Goal: Transaction & Acquisition: Purchase product/service

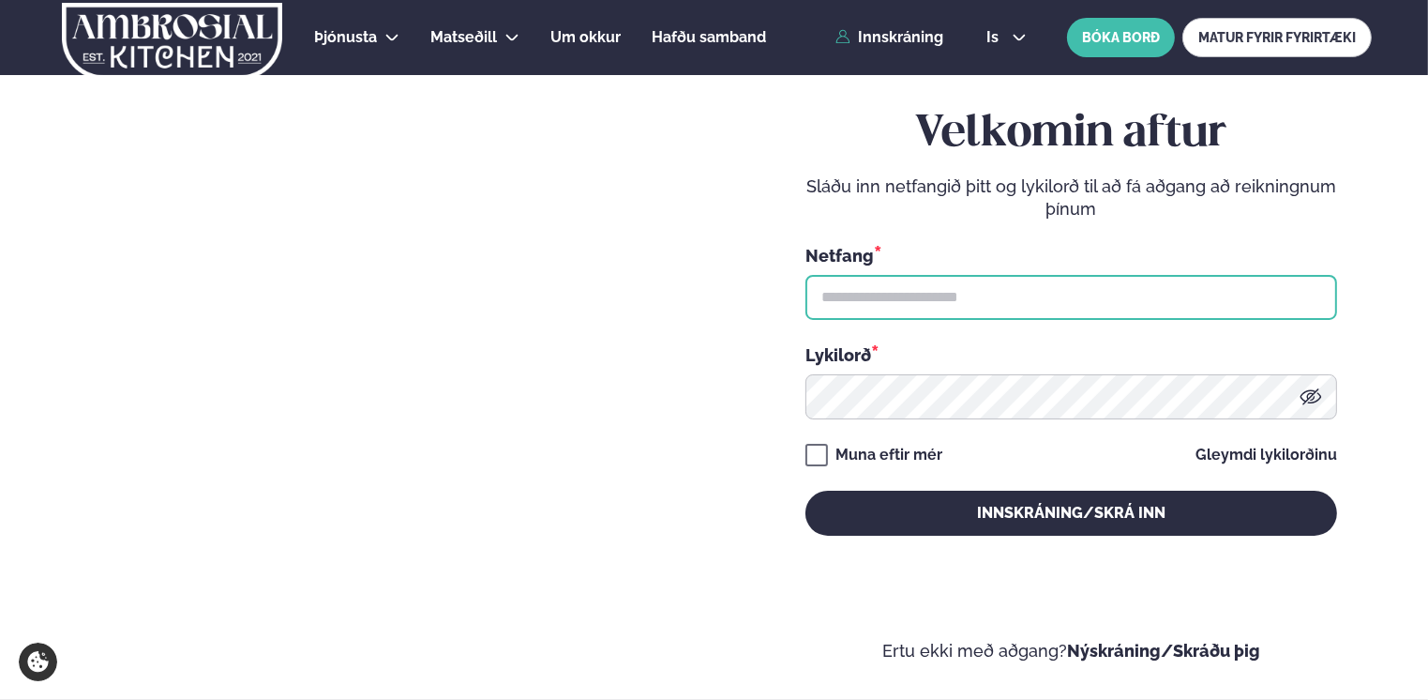
click at [971, 306] on input "text" at bounding box center [1072, 297] width 532 height 45
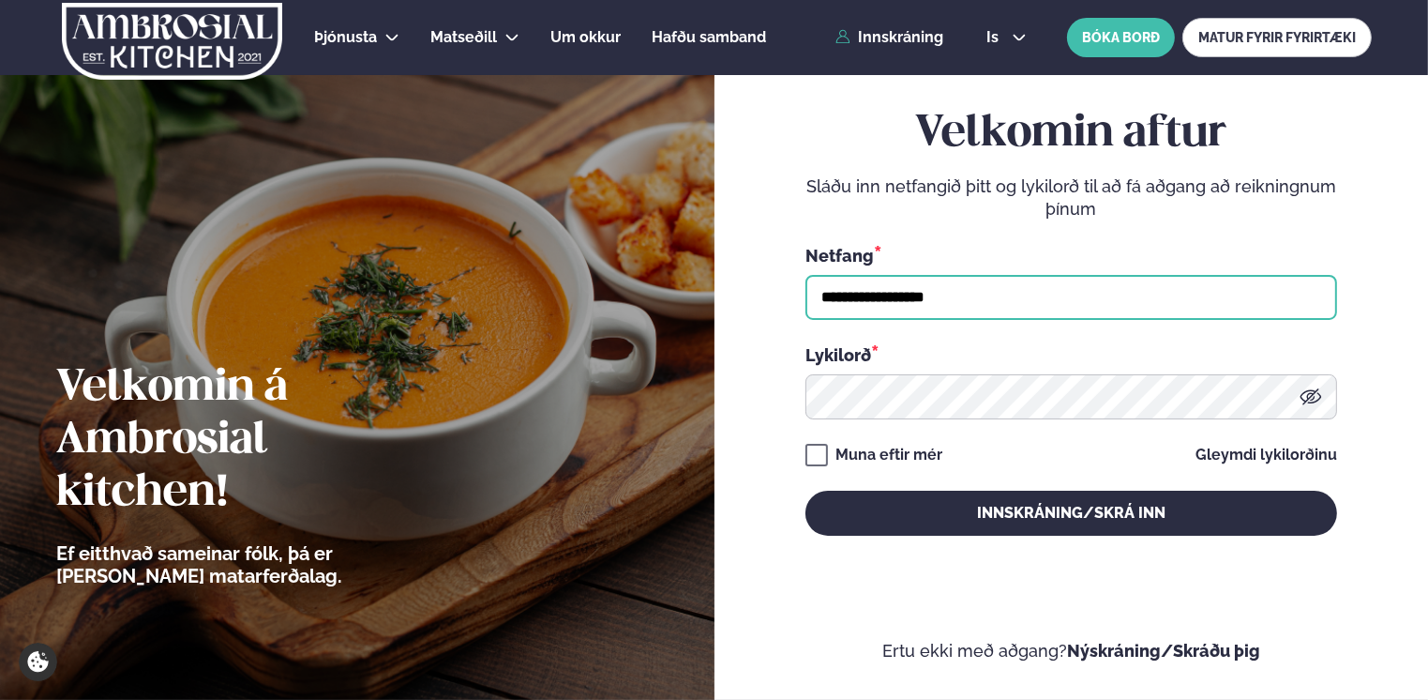
type input "**********"
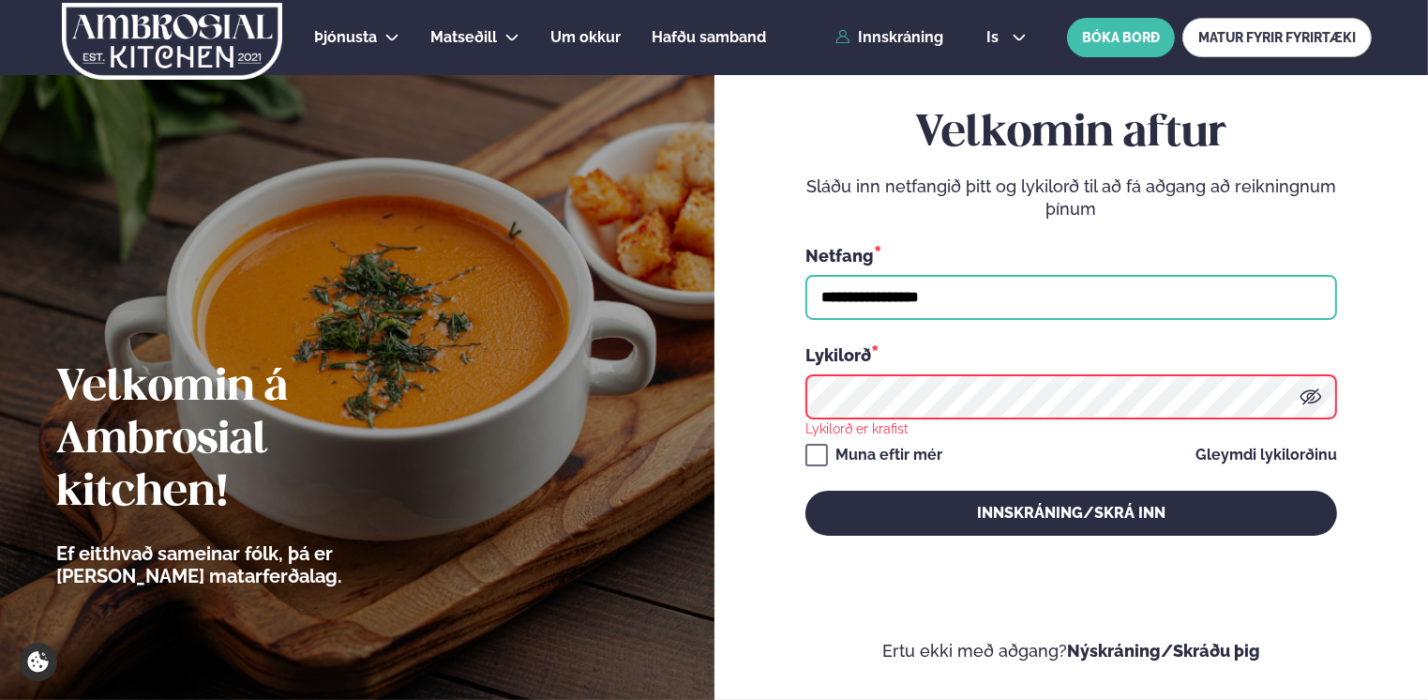
click at [1286, 298] on input "**********" at bounding box center [1072, 297] width 532 height 45
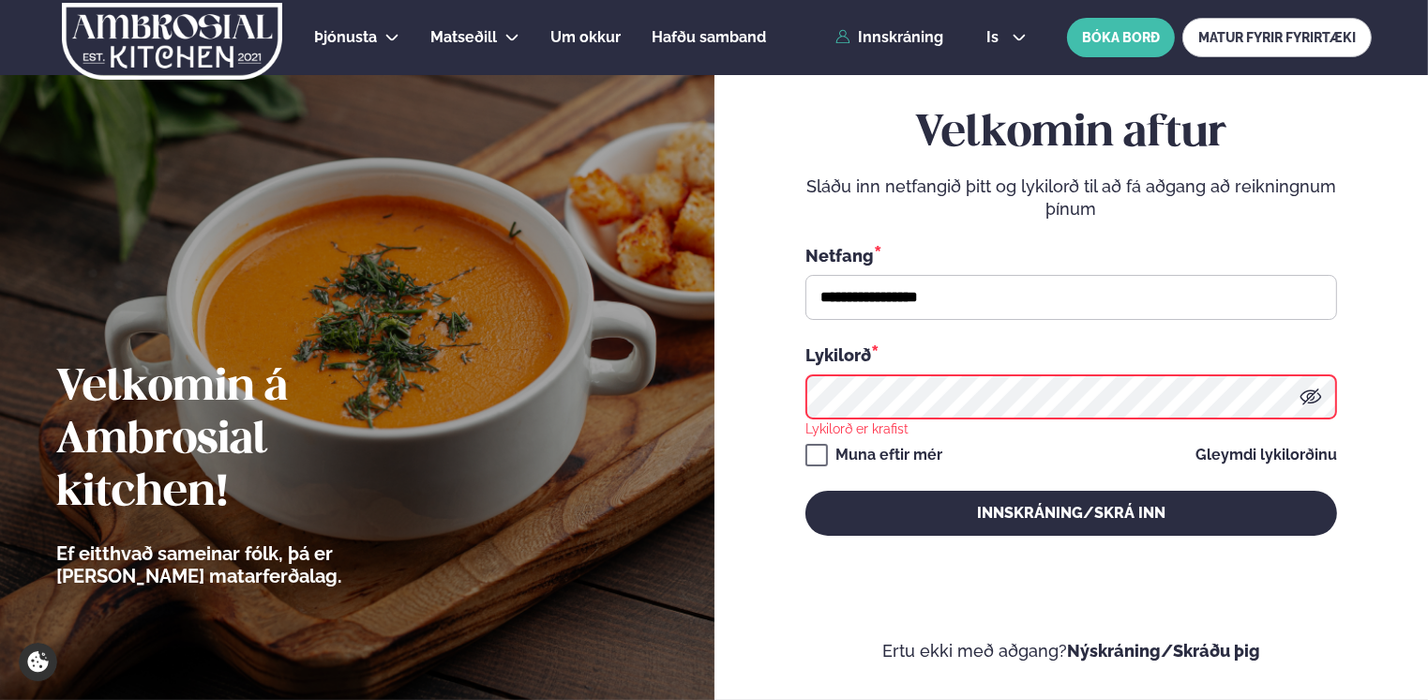
click at [1311, 402] on icon at bounding box center [1311, 396] width 22 height 16
click at [1311, 399] on icon at bounding box center [1311, 396] width 6 height 6
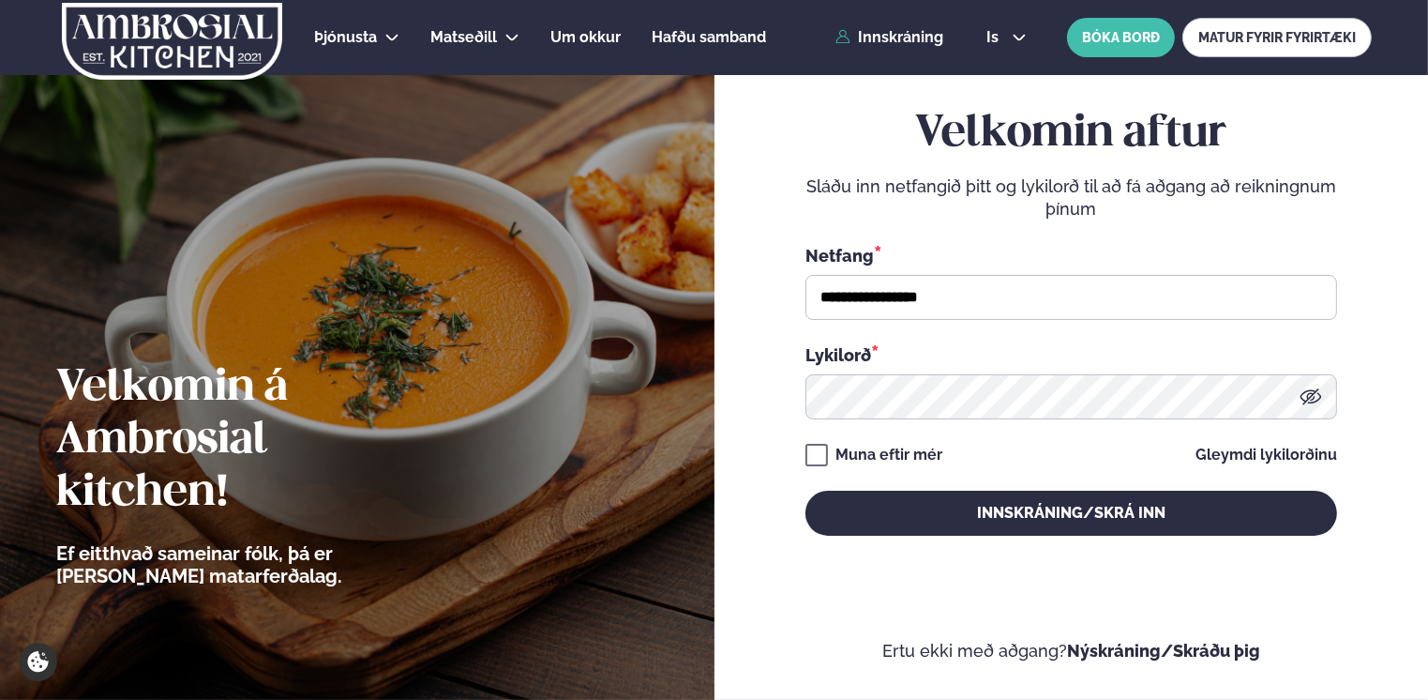
click at [1303, 395] on icon at bounding box center [1311, 396] width 23 height 23
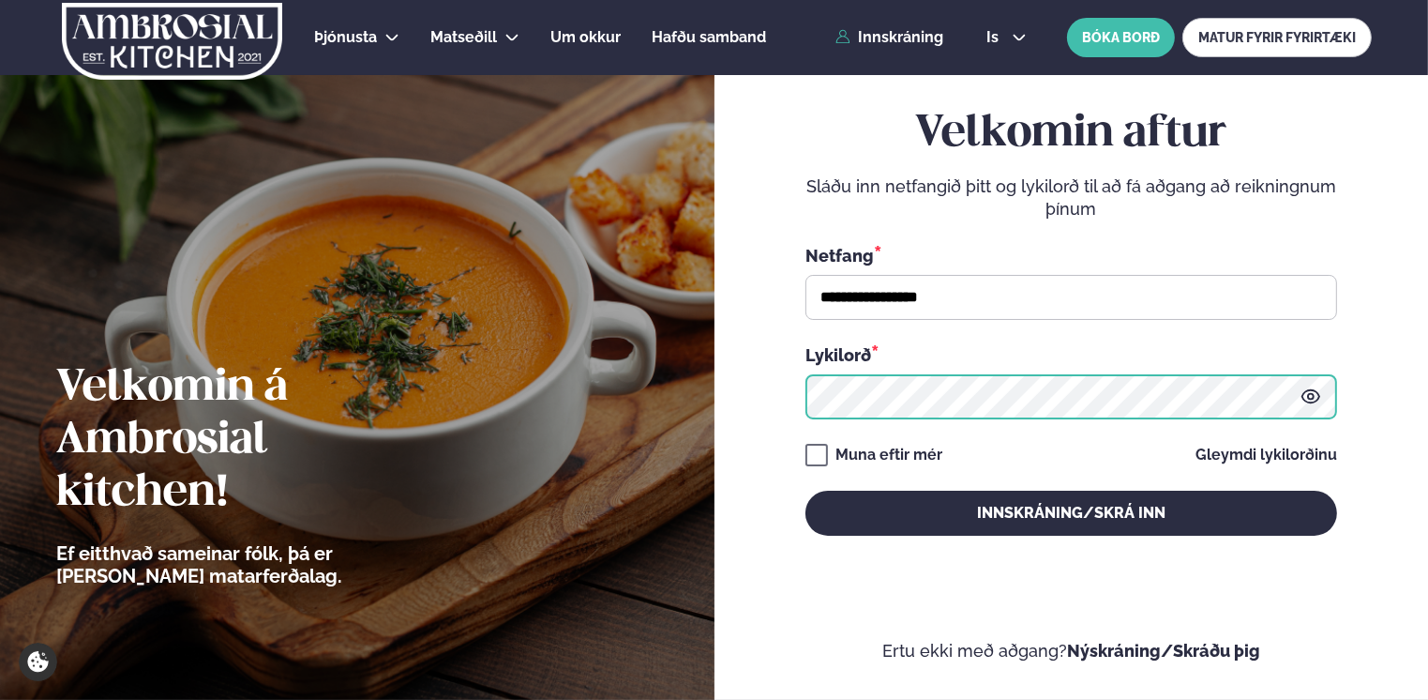
click at [806, 490] on button "Innskráning/Skrá inn" at bounding box center [1072, 512] width 532 height 45
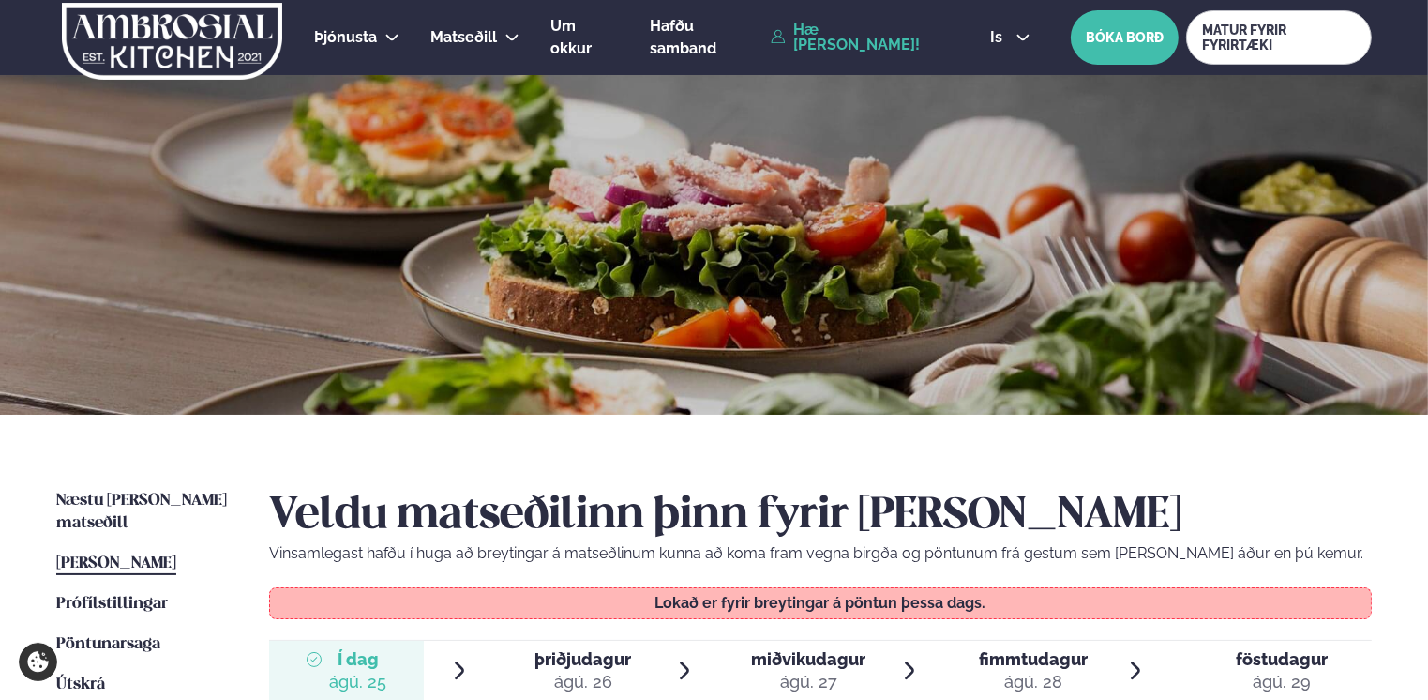
scroll to position [611, 0]
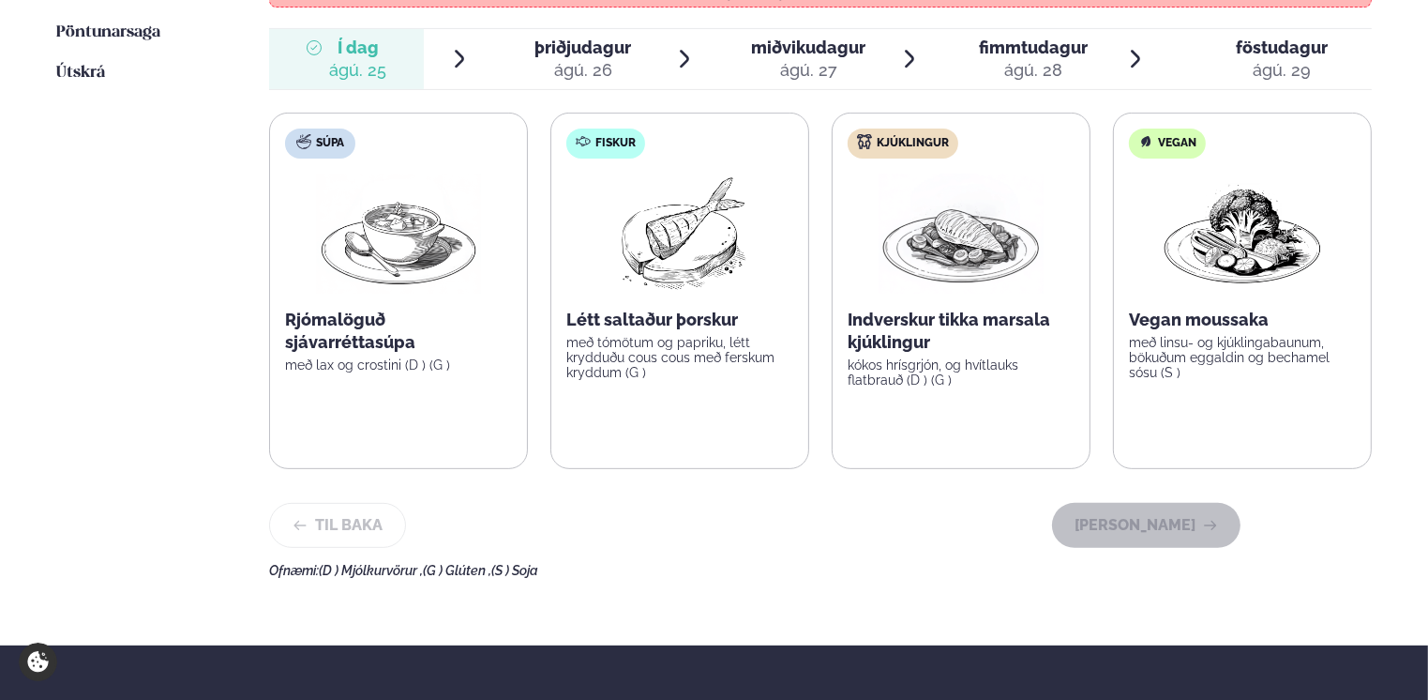
drag, startPoint x: 1427, startPoint y: 307, endPoint x: 1435, endPoint y: 269, distance: 38.3
click at [1427, 269] on html "About cookies on this site We use cookies to collect and analyse information on…" at bounding box center [714, 211] width 1428 height 1644
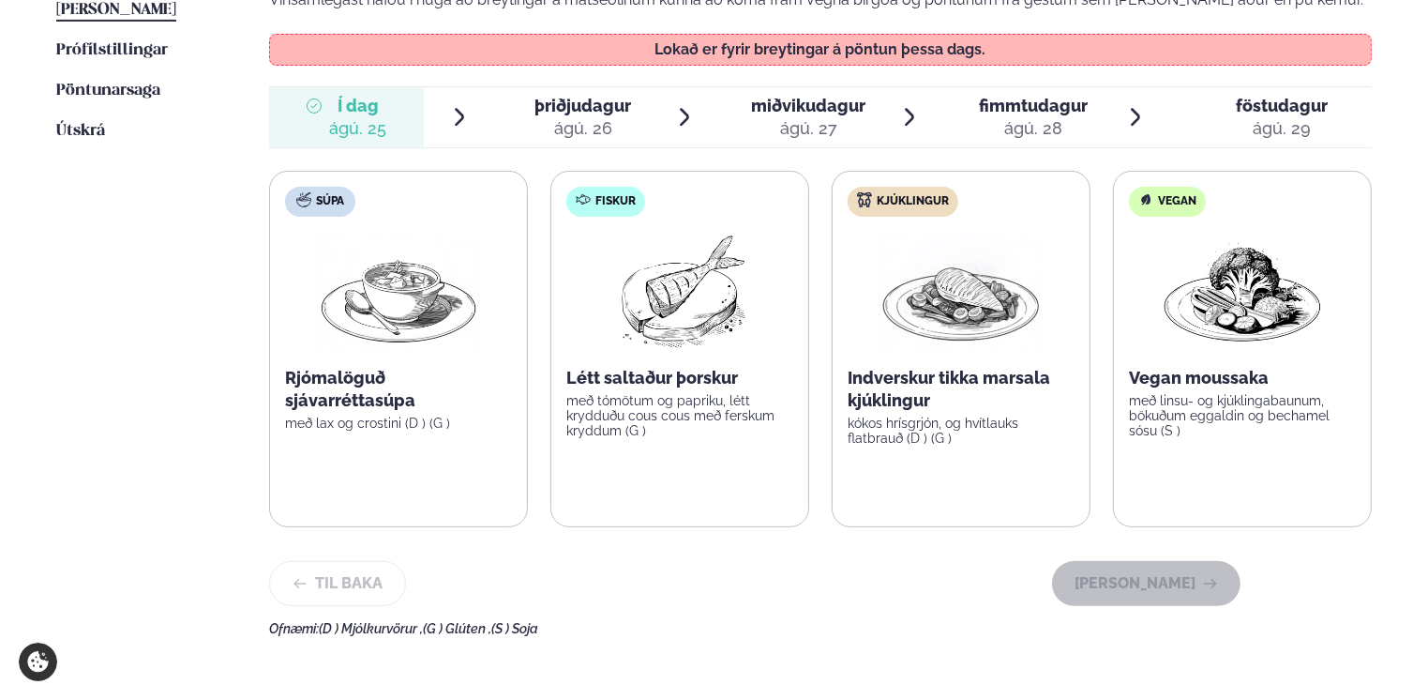
scroll to position [570, 0]
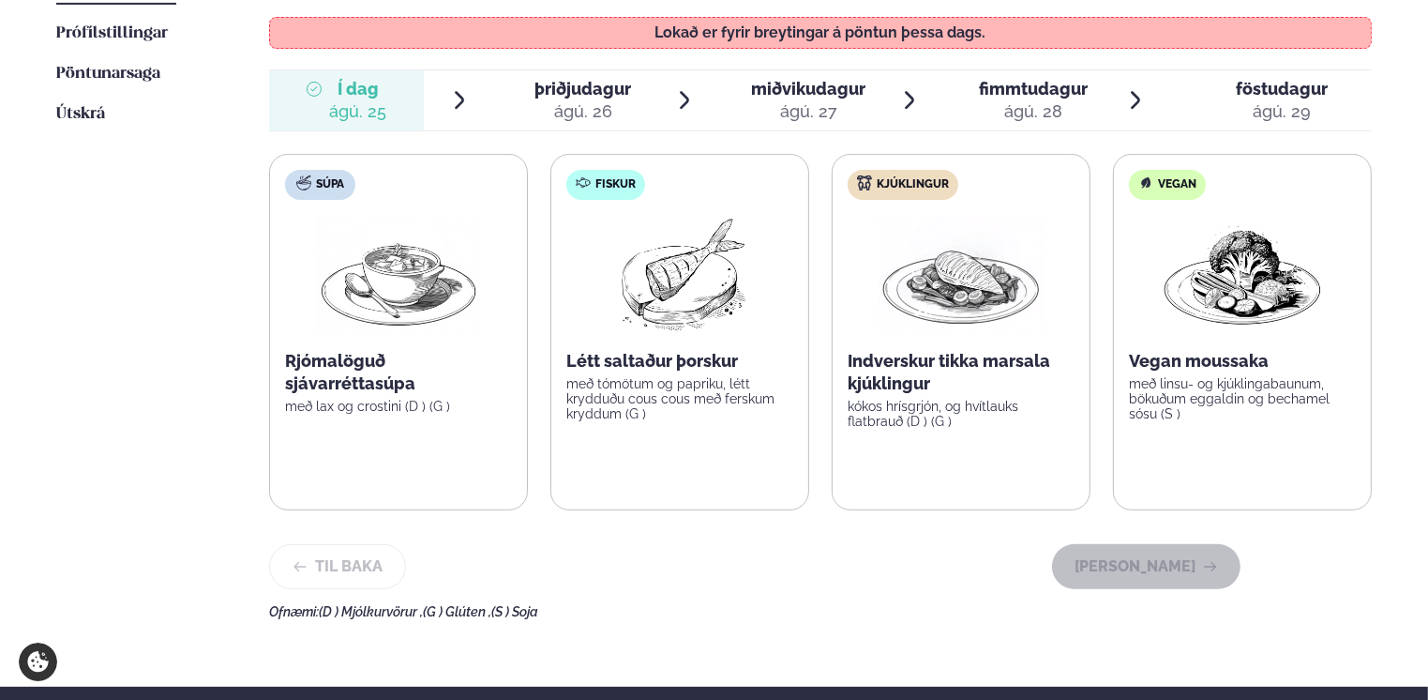
click at [583, 102] on div "ágú. 26" at bounding box center [583, 111] width 97 height 23
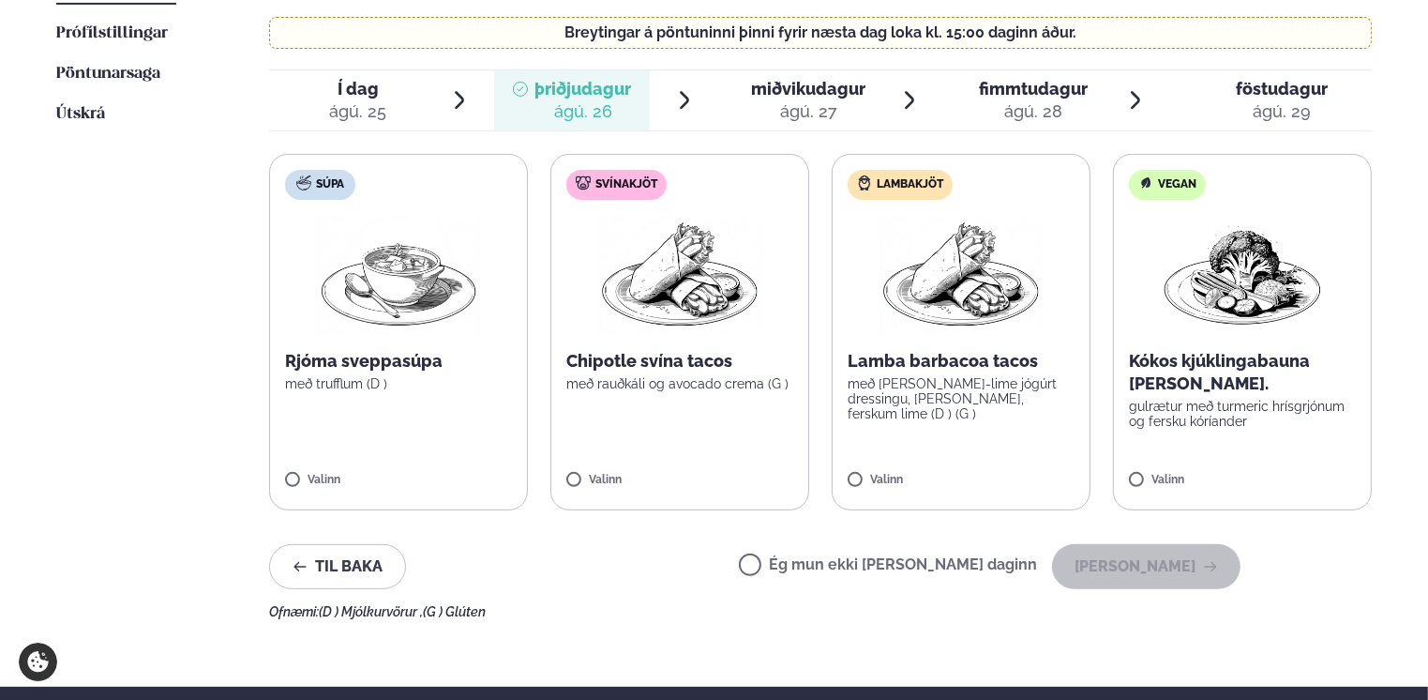
click at [670, 301] on img at bounding box center [679, 275] width 165 height 120
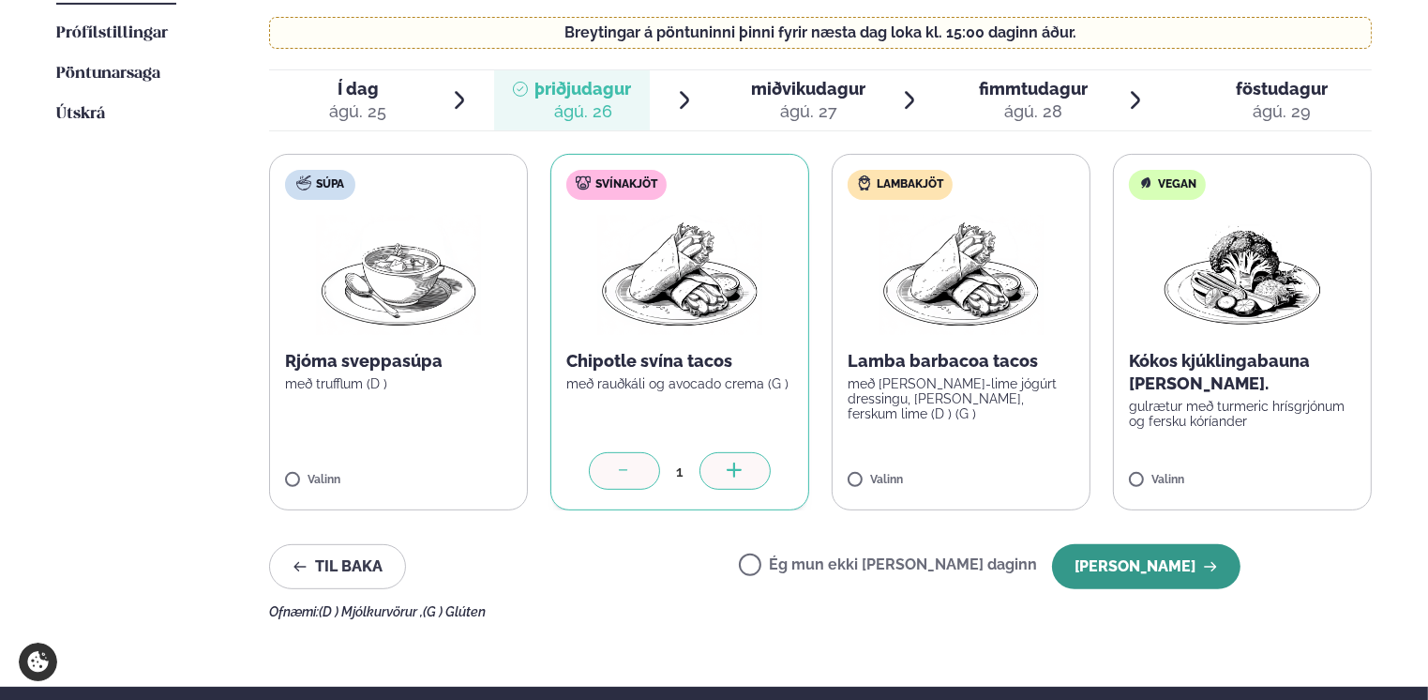
drag, startPoint x: 1088, startPoint y: 576, endPoint x: 1119, endPoint y: 578, distance: 31.0
click at [1119, 578] on button "[PERSON_NAME]" at bounding box center [1146, 566] width 188 height 45
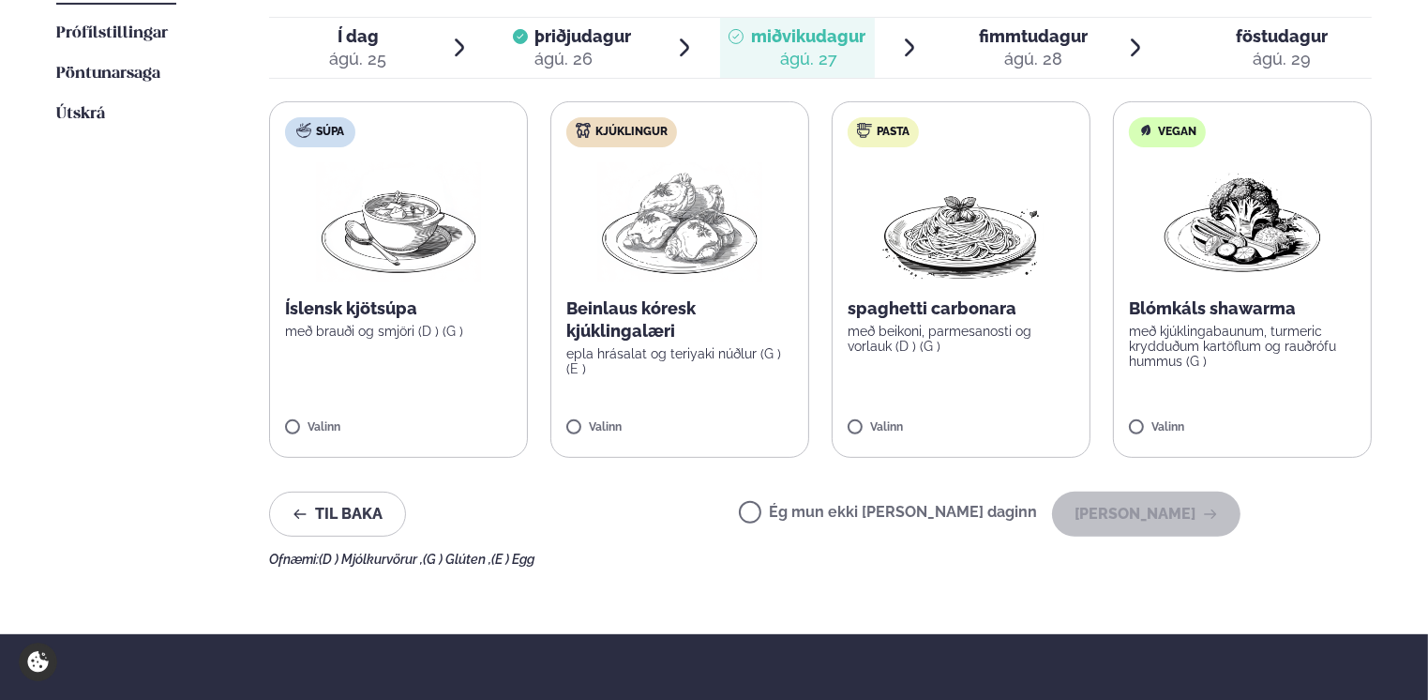
click at [1236, 339] on p "með kjúklingabaunum, turmeric krydduðum kartöflum og rauðrófu hummus (G )" at bounding box center [1242, 346] width 227 height 45
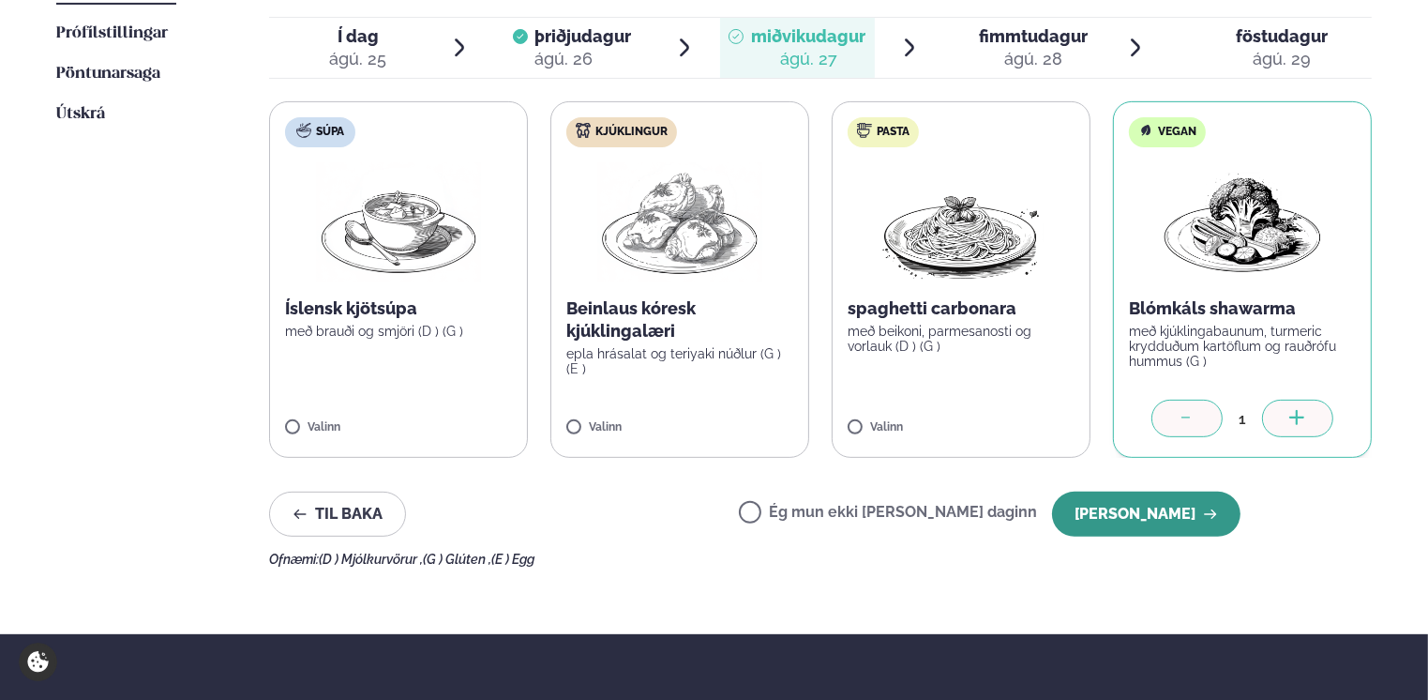
click at [1151, 516] on button "[PERSON_NAME]" at bounding box center [1146, 513] width 188 height 45
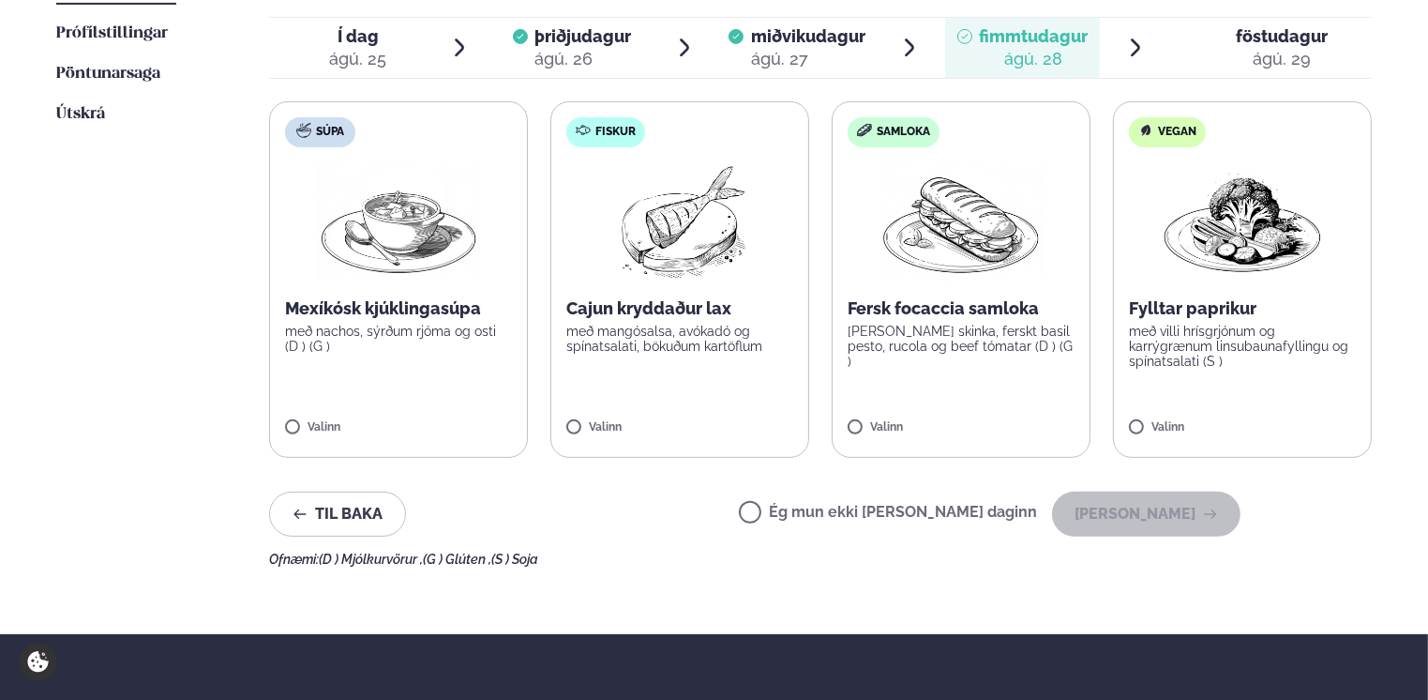
click at [1227, 411] on label "Vegan Fylltar paprikur með villi hrísgrjónum og karrýgrænum linsubaunafyllingu …" at bounding box center [1242, 279] width 259 height 356
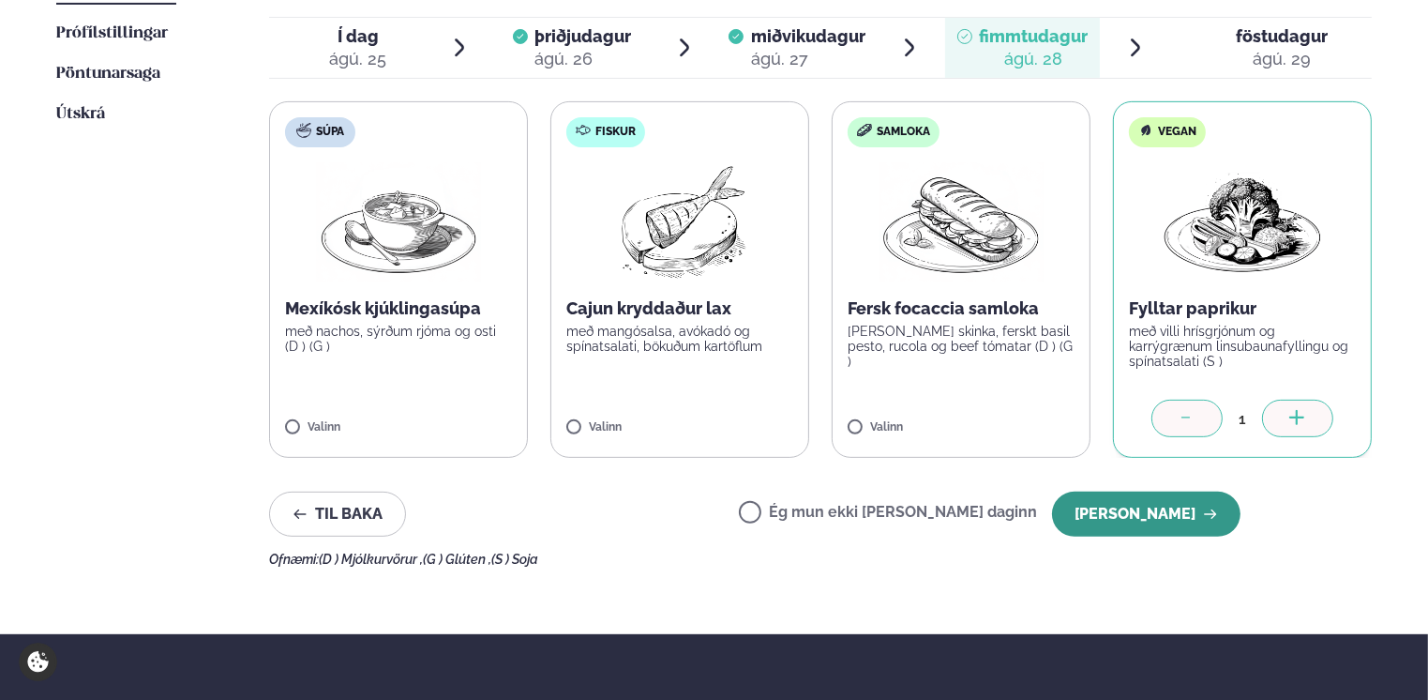
click at [1117, 512] on button "[PERSON_NAME]" at bounding box center [1146, 513] width 188 height 45
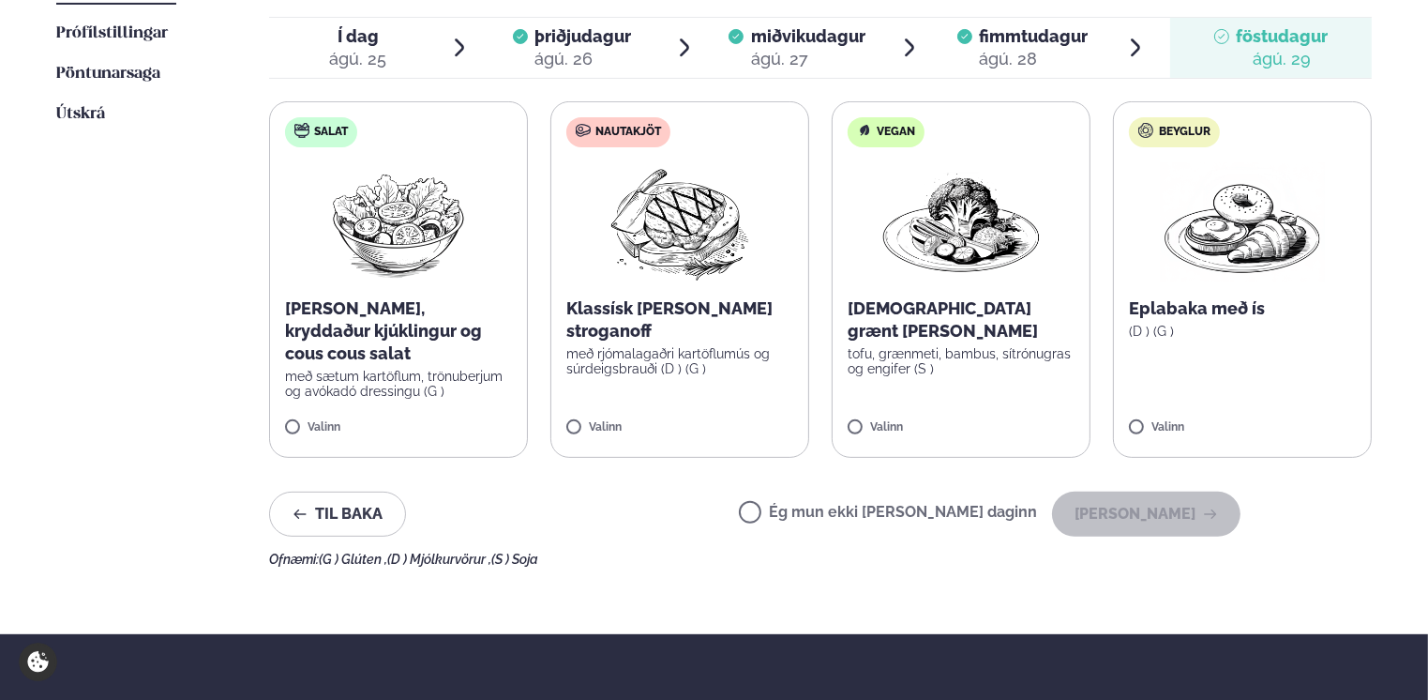
click at [716, 279] on img at bounding box center [680, 222] width 166 height 120
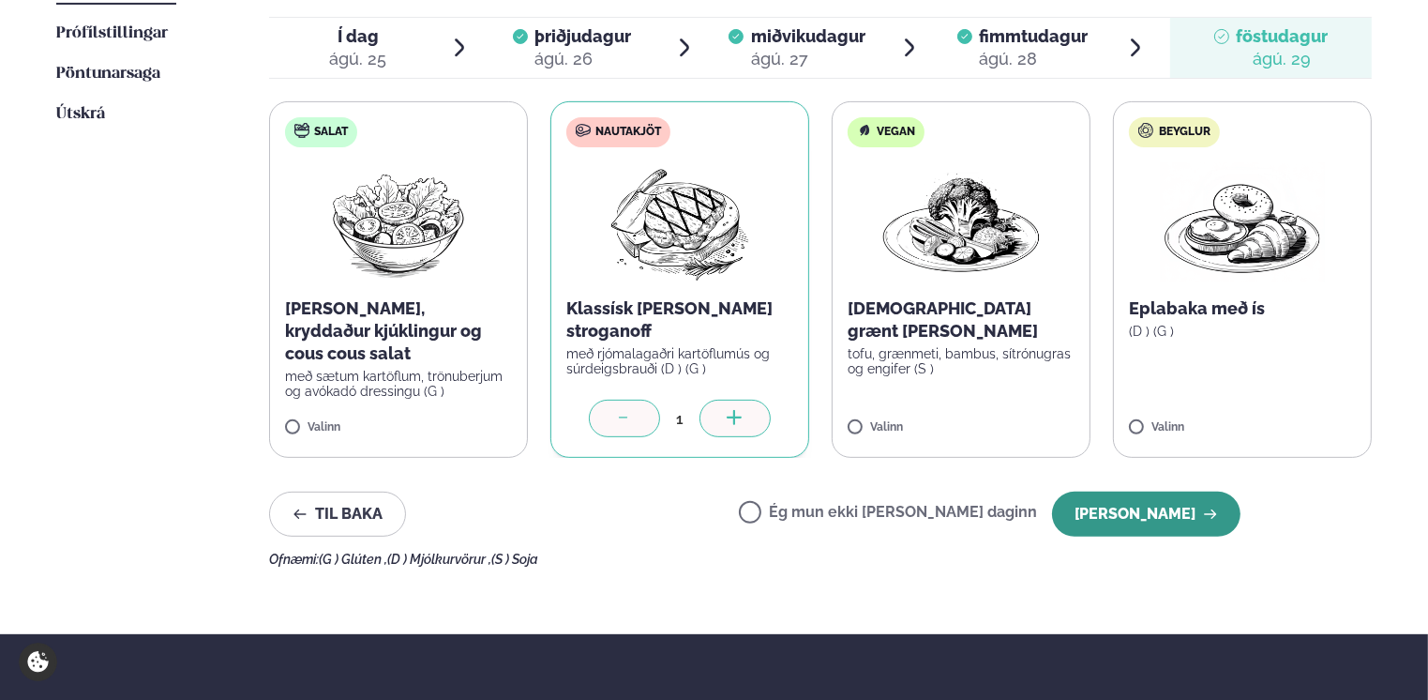
click at [1146, 521] on button "[PERSON_NAME]" at bounding box center [1146, 513] width 188 height 45
